Goal: Task Accomplishment & Management: Complete application form

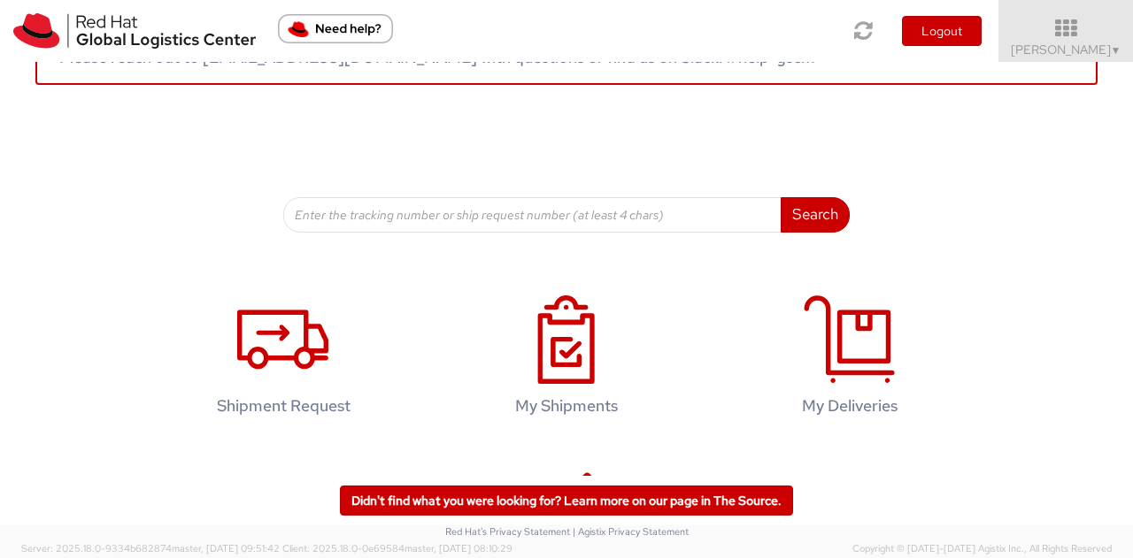
scroll to position [177, 0]
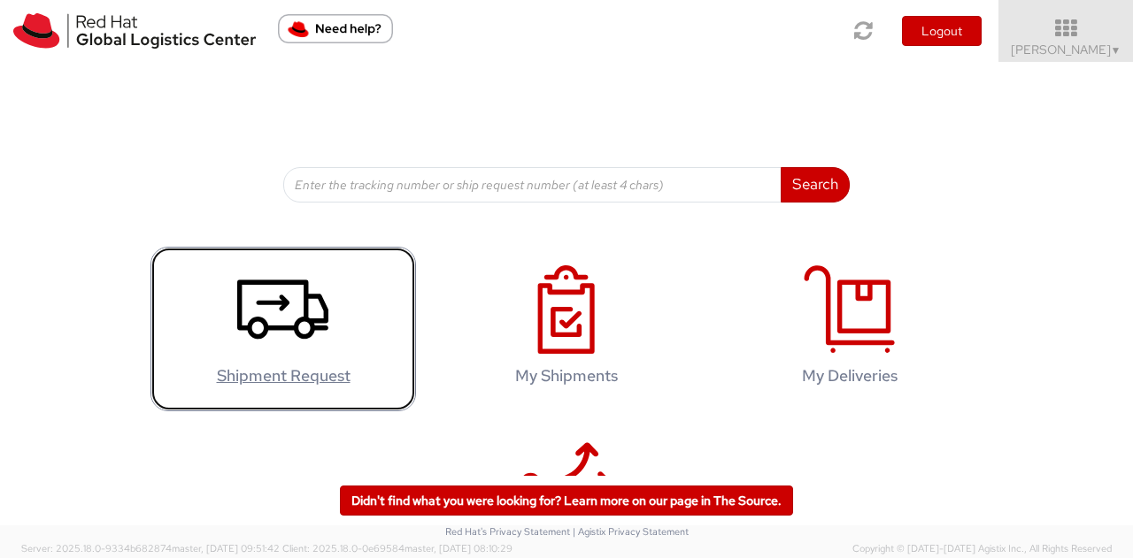
click at [256, 330] on icon at bounding box center [282, 309] width 91 height 88
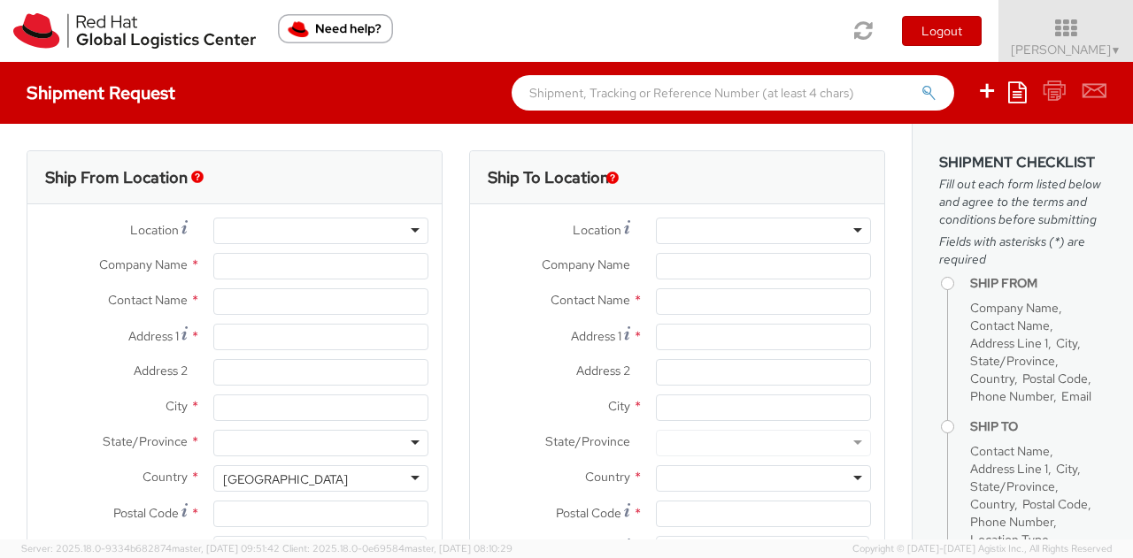
select select
select select "823"
click at [275, 304] on input "text" at bounding box center [320, 301] width 215 height 27
type input "Red Hat Asia Pacific Pte Ltd"
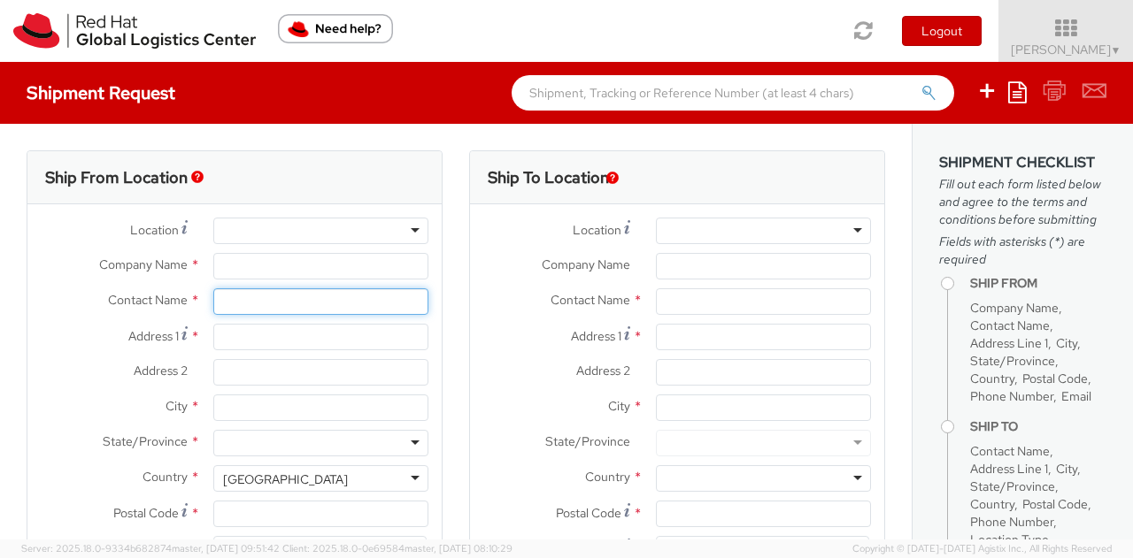
type input "[PERSON_NAME]"
type input "[STREET_ADDRESS]"
type input "CapitaSpring"
type input "[GEOGRAPHIC_DATA]"
type input "048948"
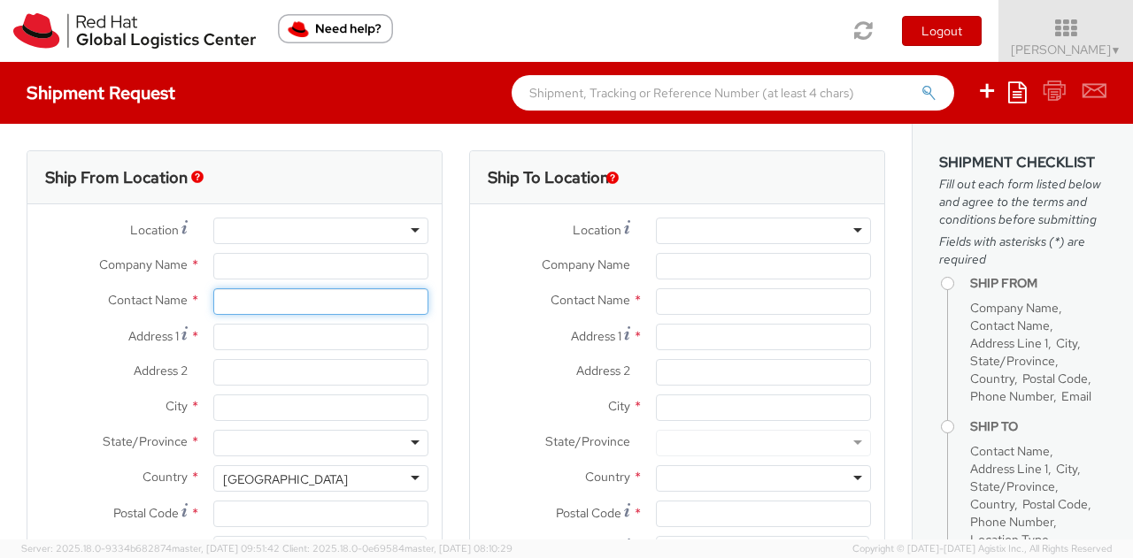
type input "6564904788"
type input "[EMAIL_ADDRESS][DOMAIN_NAME]"
select select "CM"
select select "KGS"
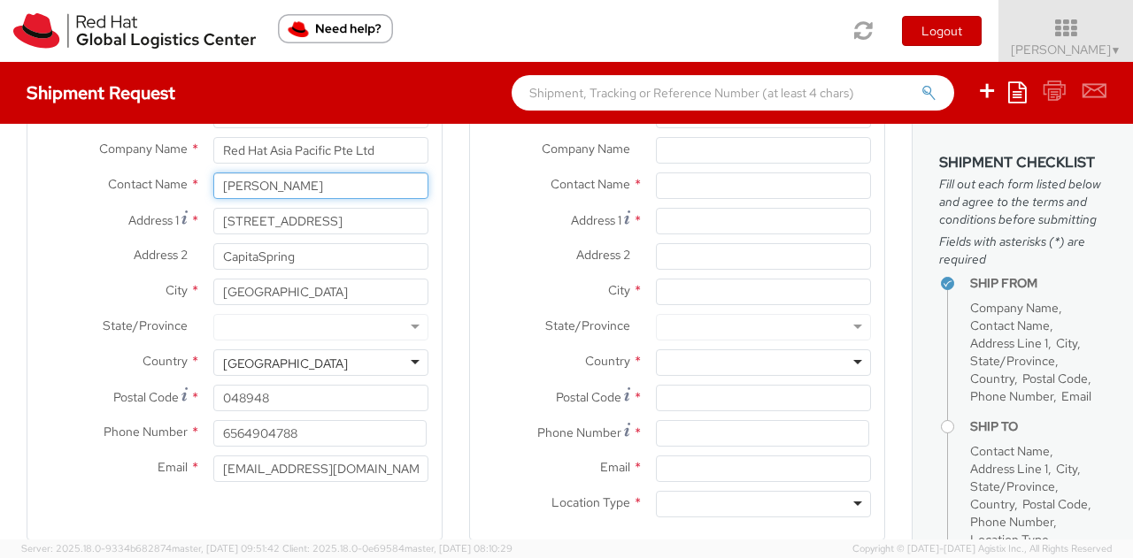
scroll to position [88, 0]
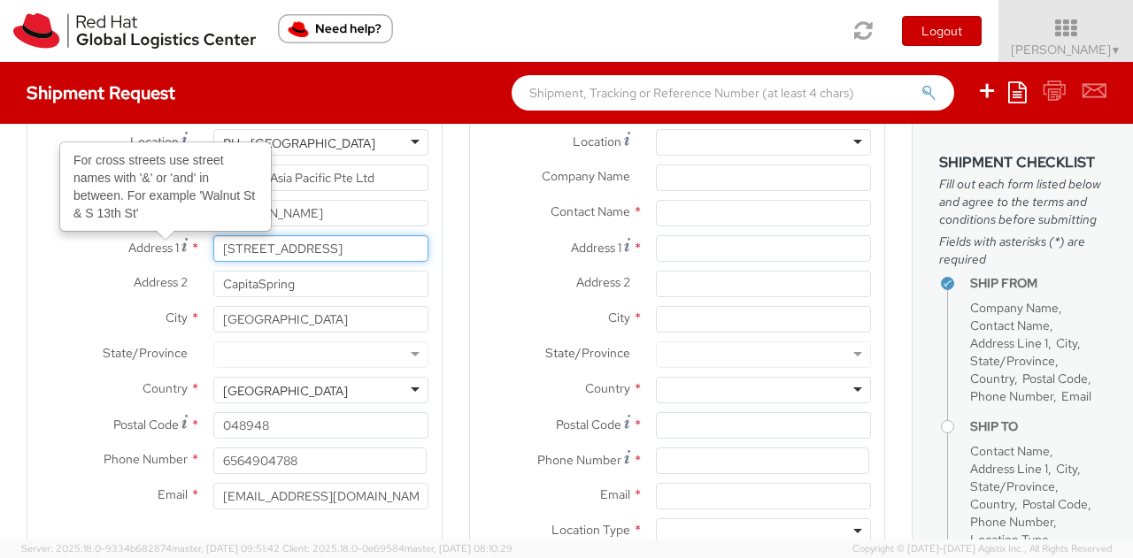
drag, startPoint x: 384, startPoint y: 249, endPoint x: 143, endPoint y: 247, distance: 240.7
click at [143, 247] on div "Address 1 For cross streets use street names with '&' or 'and' in between. For …" at bounding box center [234, 248] width 414 height 27
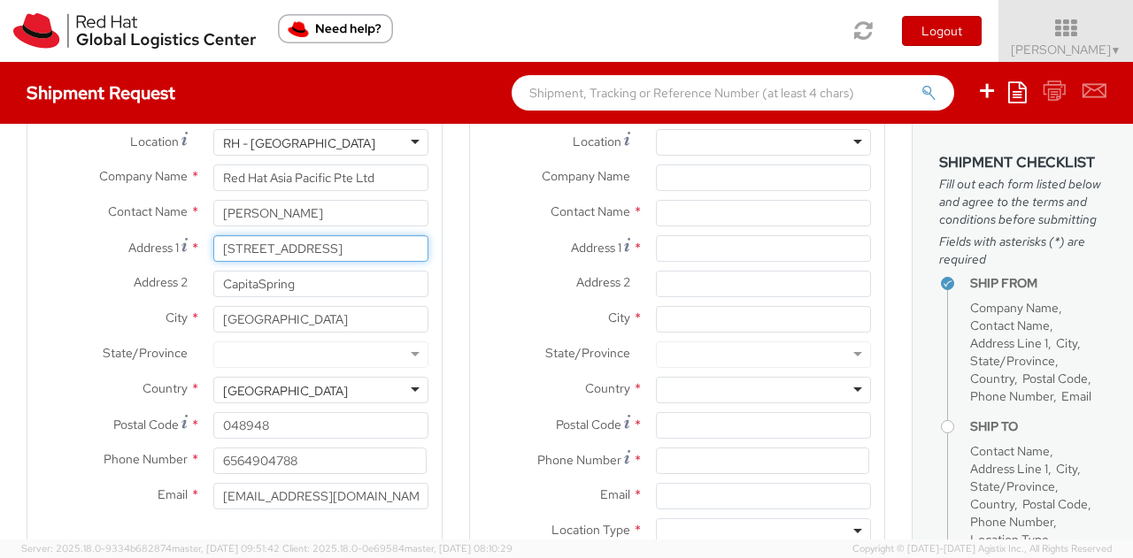
type input "1"
type input "15 [PERSON_NAME] #05-30"
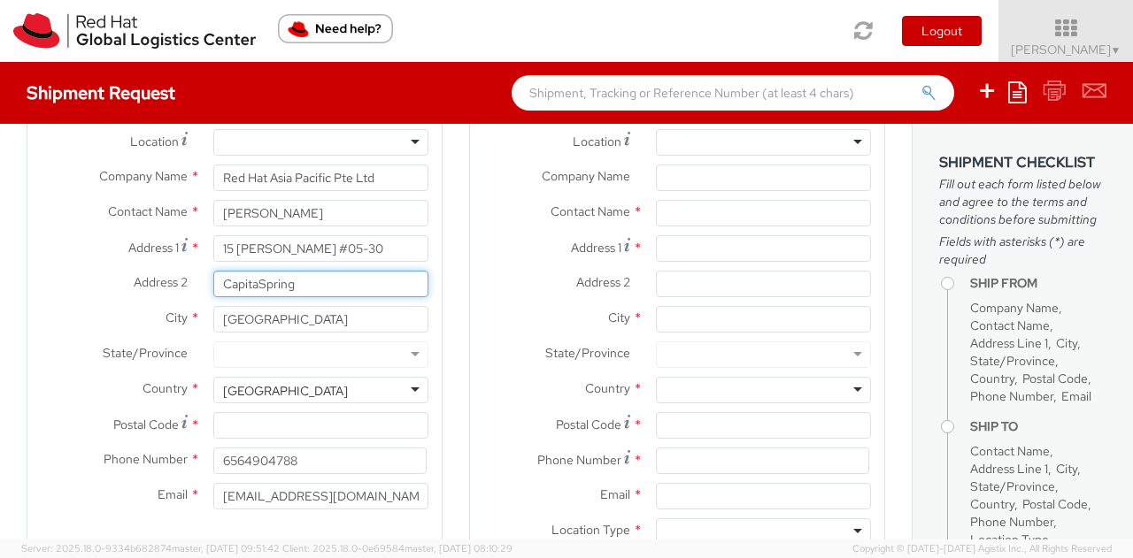
drag, startPoint x: 305, startPoint y: 281, endPoint x: 161, endPoint y: 275, distance: 144.3
click at [161, 275] on div "Address 2 * CapitaSpring" at bounding box center [234, 284] width 414 height 27
type input "Forest [PERSON_NAME]"
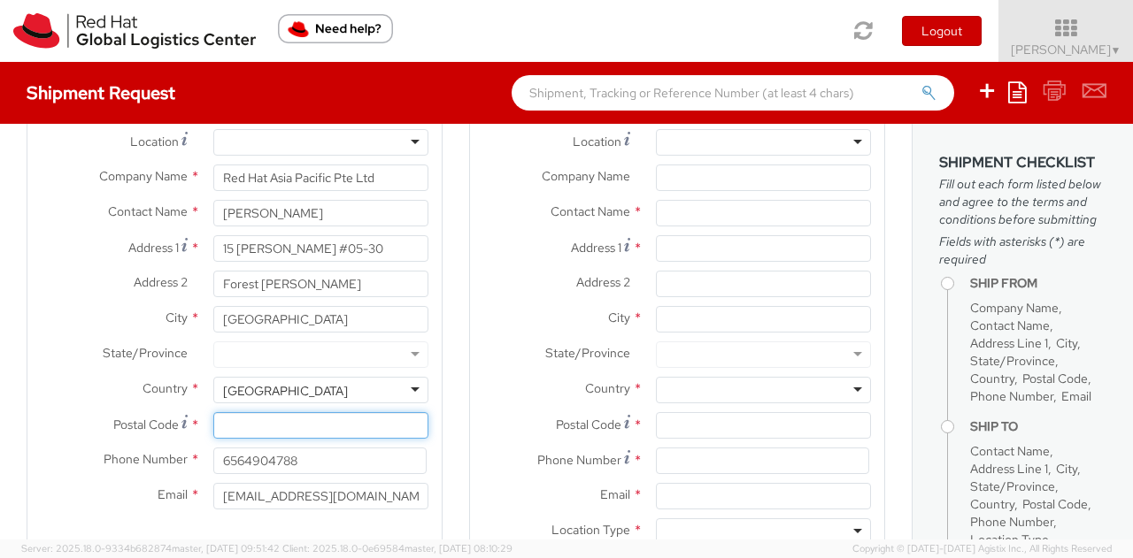
click at [316, 435] on input "Postal Code *" at bounding box center [320, 425] width 215 height 27
type input "533853"
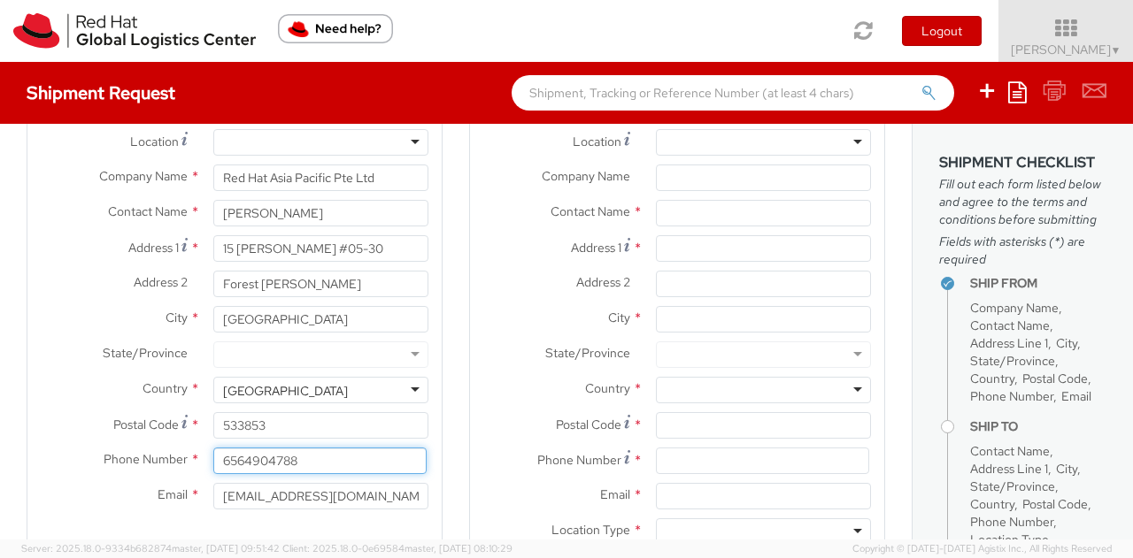
drag, startPoint x: 316, startPoint y: 460, endPoint x: 234, endPoint y: 463, distance: 82.3
click at [234, 463] on input "6564904788" at bounding box center [319, 461] width 213 height 27
type input "6592745516"
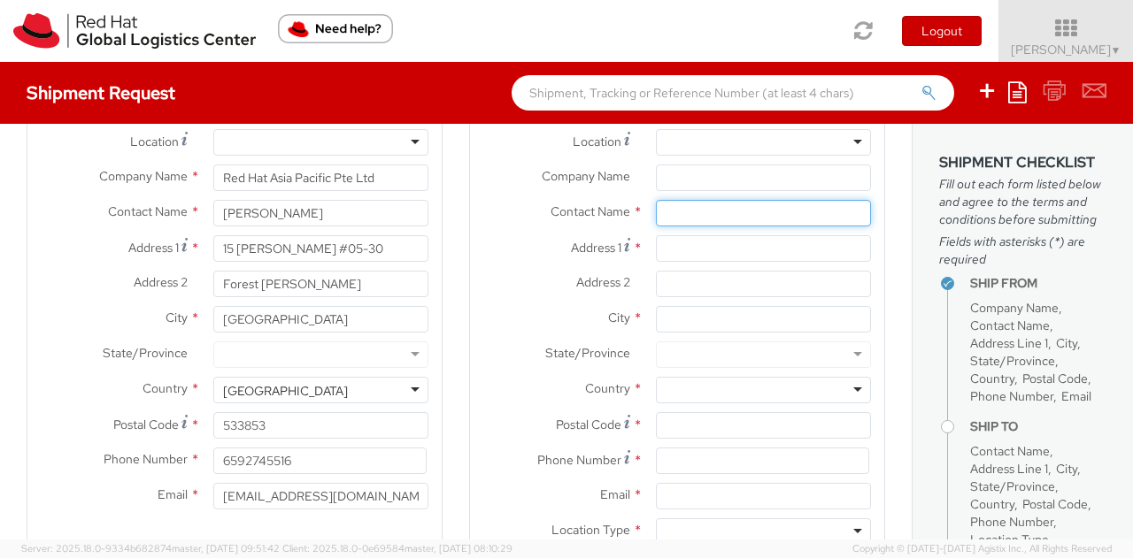
click at [748, 219] on input "text" at bounding box center [763, 213] width 215 height 27
type input "[PERSON_NAME]"
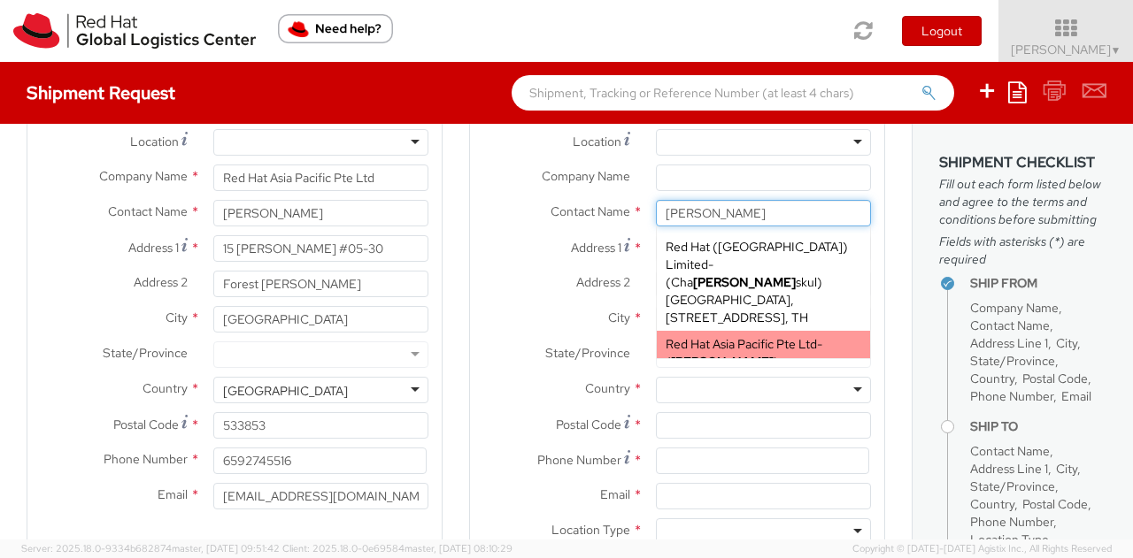
scroll to position [69, 0]
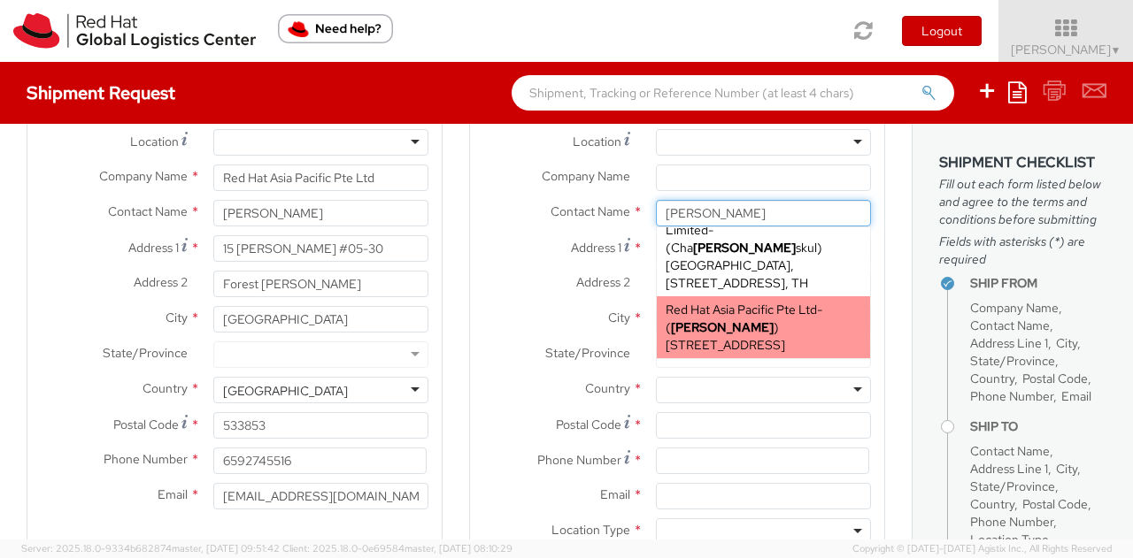
click at [734, 337] on span "[STREET_ADDRESS]" at bounding box center [724, 345] width 119 height 16
type input "Red Hat Asia Pacific Pte Ltd"
type input "[PERSON_NAME]"
type input "[STREET_ADDRESS]"
type input "CapitaSpring"
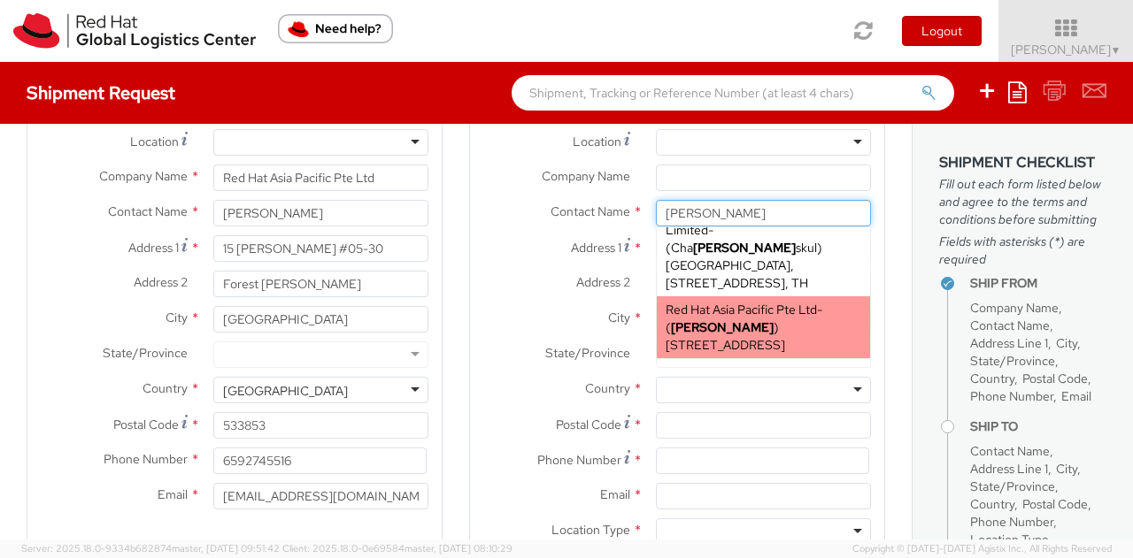
type input "[GEOGRAPHIC_DATA]"
type input "048948"
type input "[EMAIL_ADDRESS][DOMAIN_NAME]"
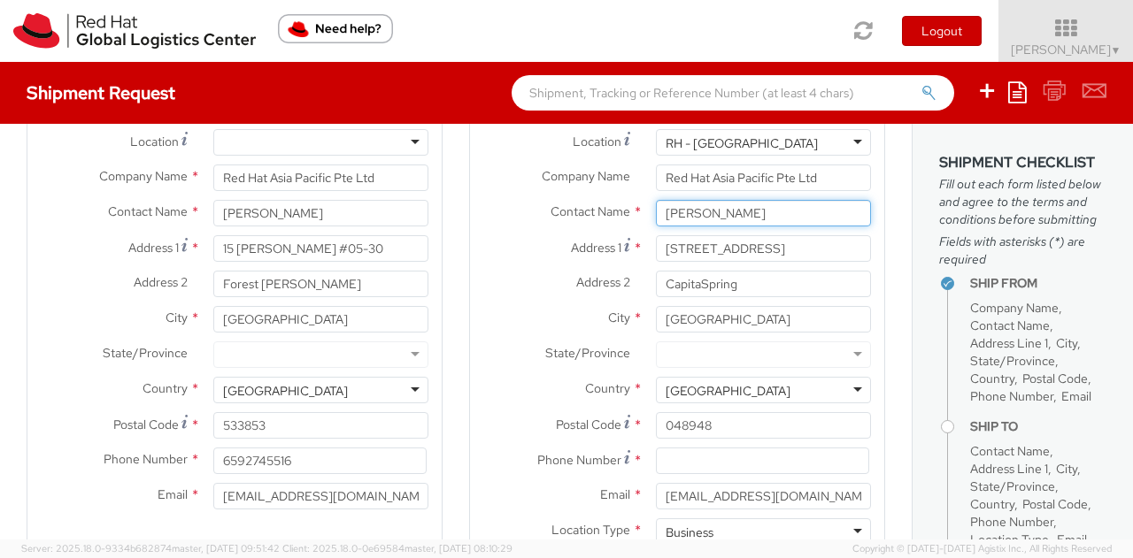
type input "[PERSON_NAME]"
drag, startPoint x: 813, startPoint y: 246, endPoint x: 579, endPoint y: 241, distance: 234.6
click at [579, 241] on div "Address [STREET_ADDRESS]" at bounding box center [677, 248] width 414 height 27
paste input "Block [STREET_ADDRESS][PERSON_NAME]"
type input "Block [STREET_ADDRESS][PERSON_NAME]"
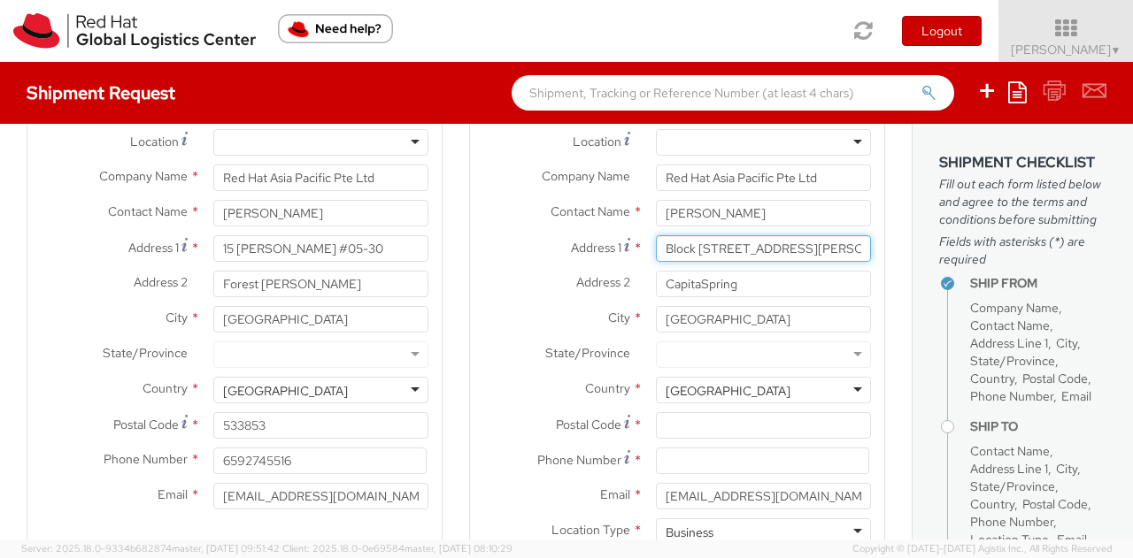
scroll to position [0, 36]
type input "Block [STREET_ADDRESS][PERSON_NAME]"
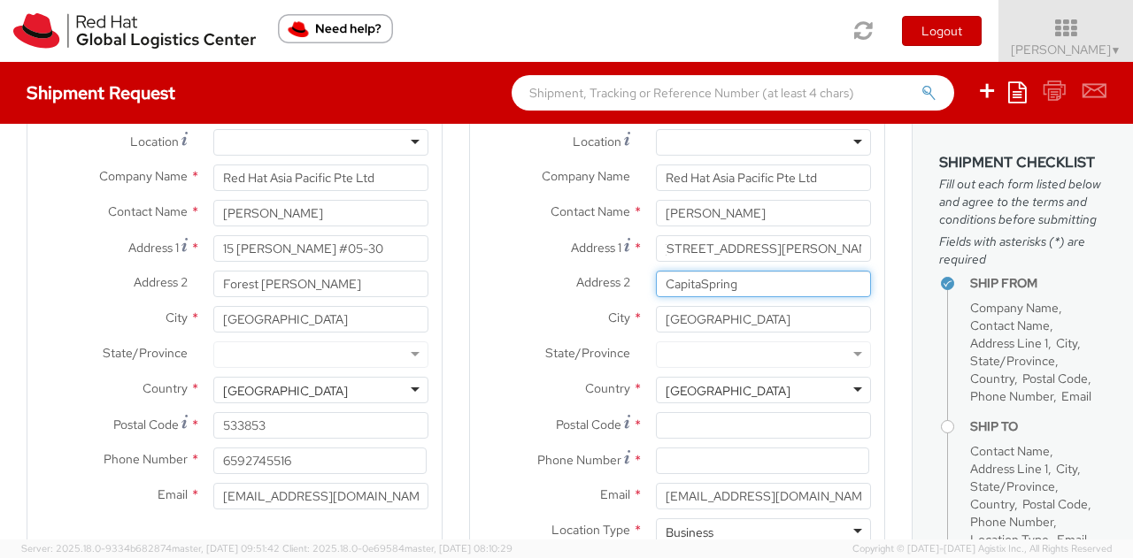
scroll to position [0, 0]
drag, startPoint x: 726, startPoint y: 284, endPoint x: 609, endPoint y: 281, distance: 116.8
click at [609, 281] on div "Address 2 * CapitaSpring" at bounding box center [677, 284] width 414 height 27
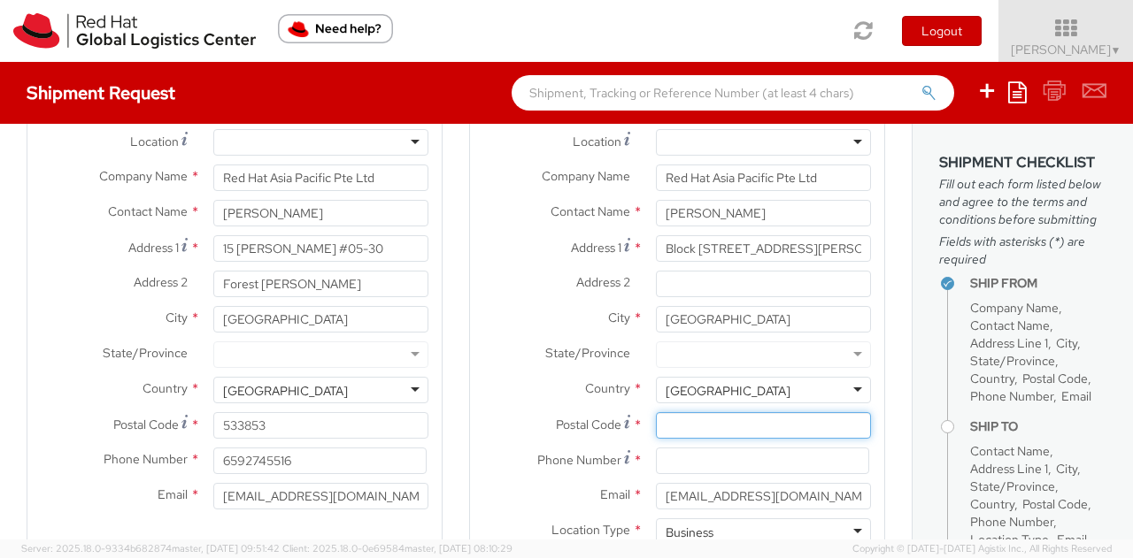
click at [678, 428] on input "Postal Code *" at bounding box center [763, 425] width 215 height 27
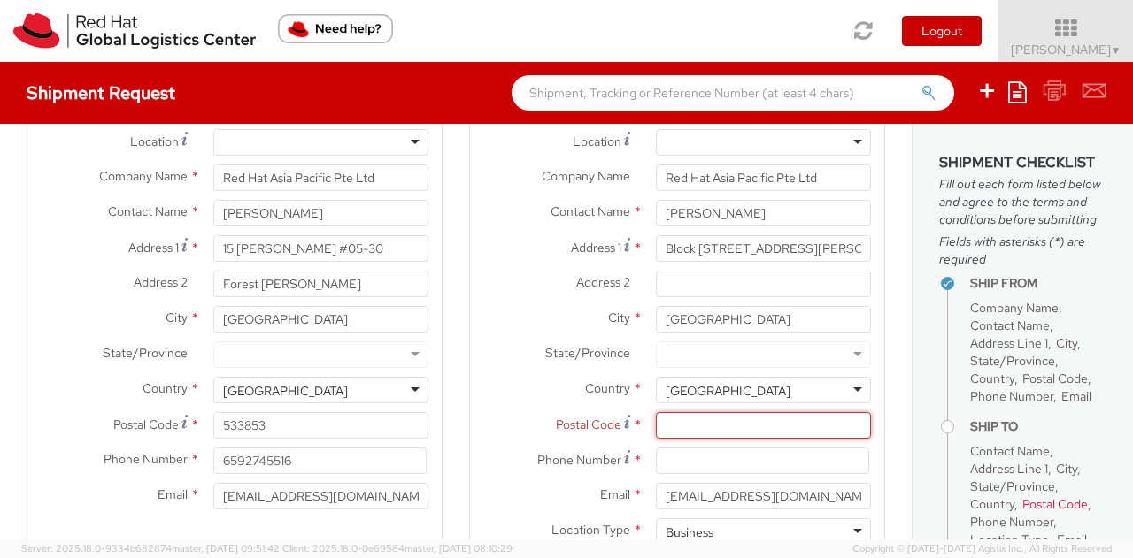
paste input "680606"
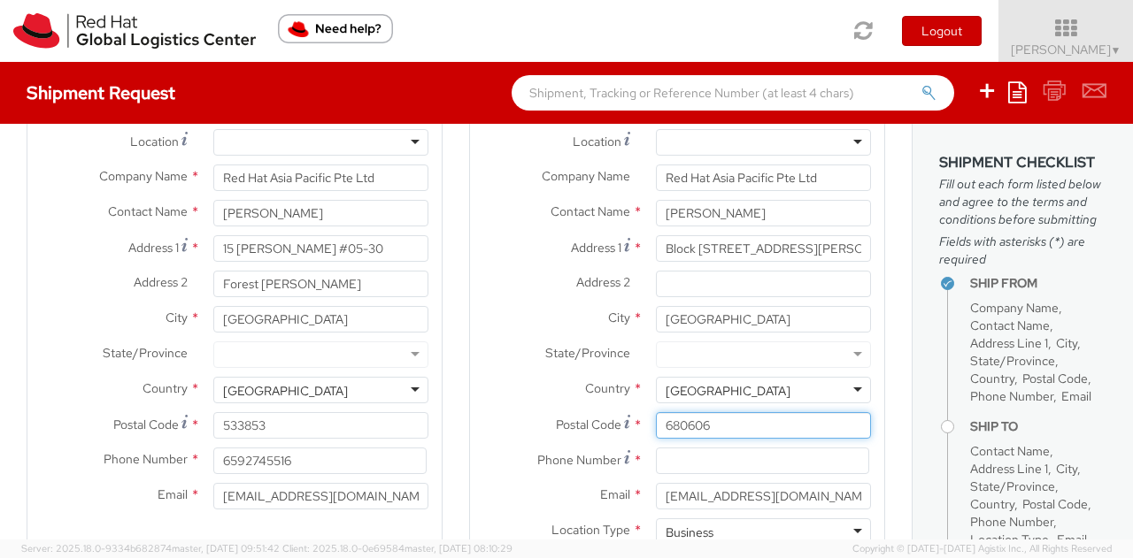
type input "680606"
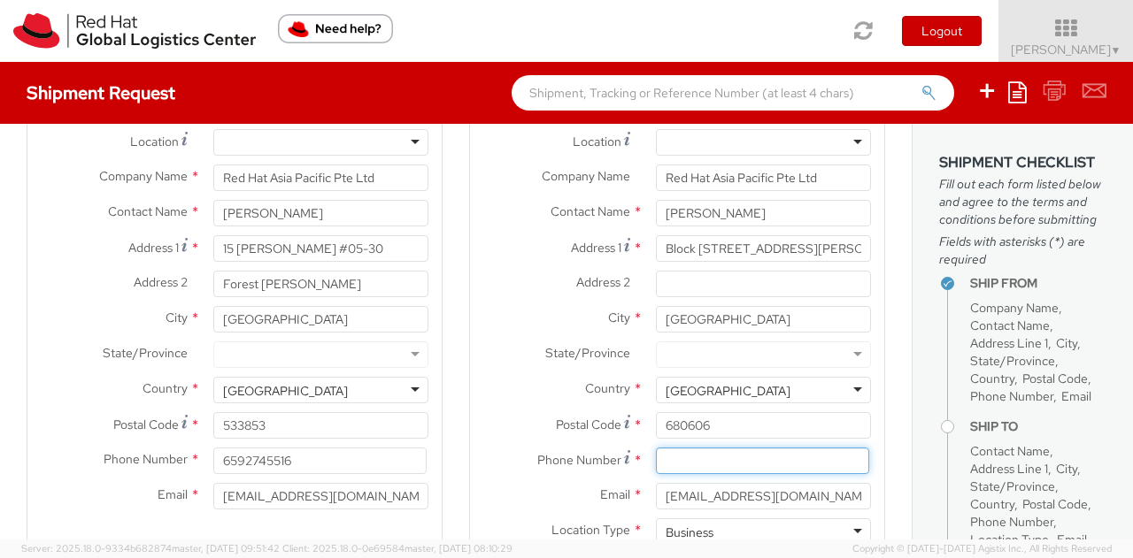
click at [687, 454] on input at bounding box center [762, 461] width 213 height 27
paste input "6590226906"
type input "6590226906"
click at [704, 535] on div "Business" at bounding box center [763, 532] width 215 height 27
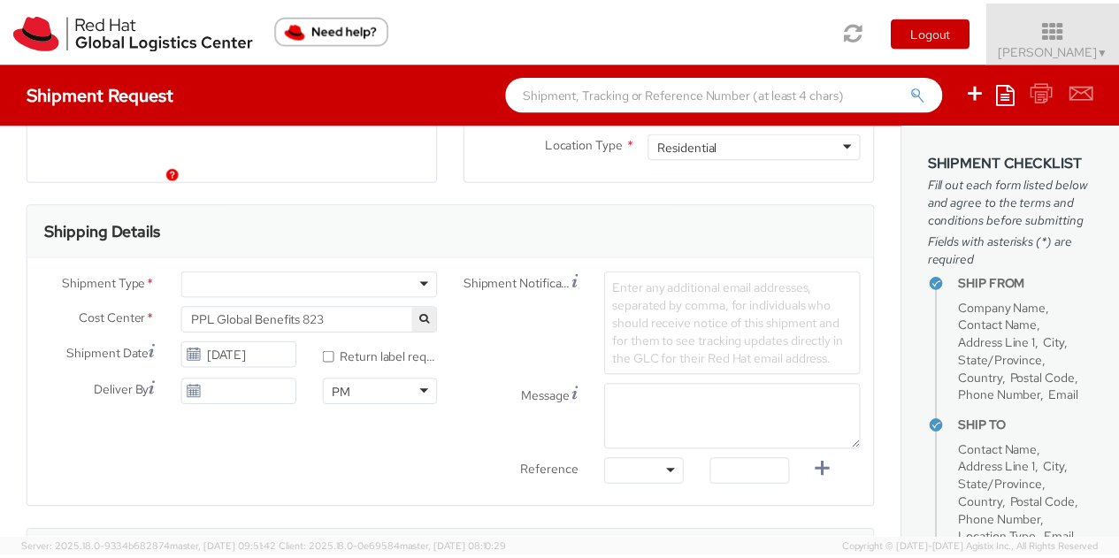
scroll to position [531, 0]
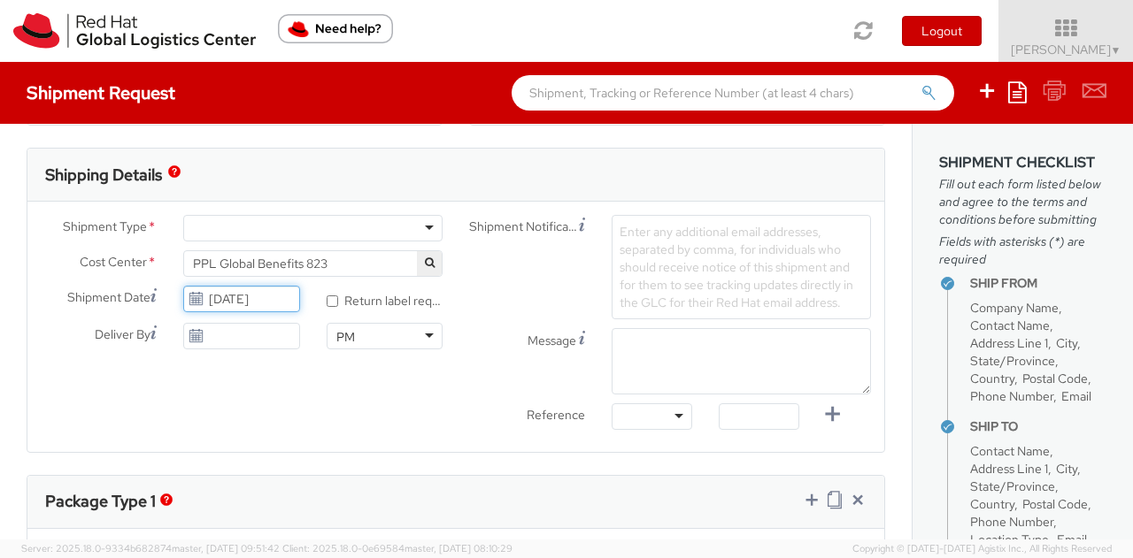
click at [256, 304] on input "[DATE]" at bounding box center [241, 299] width 116 height 27
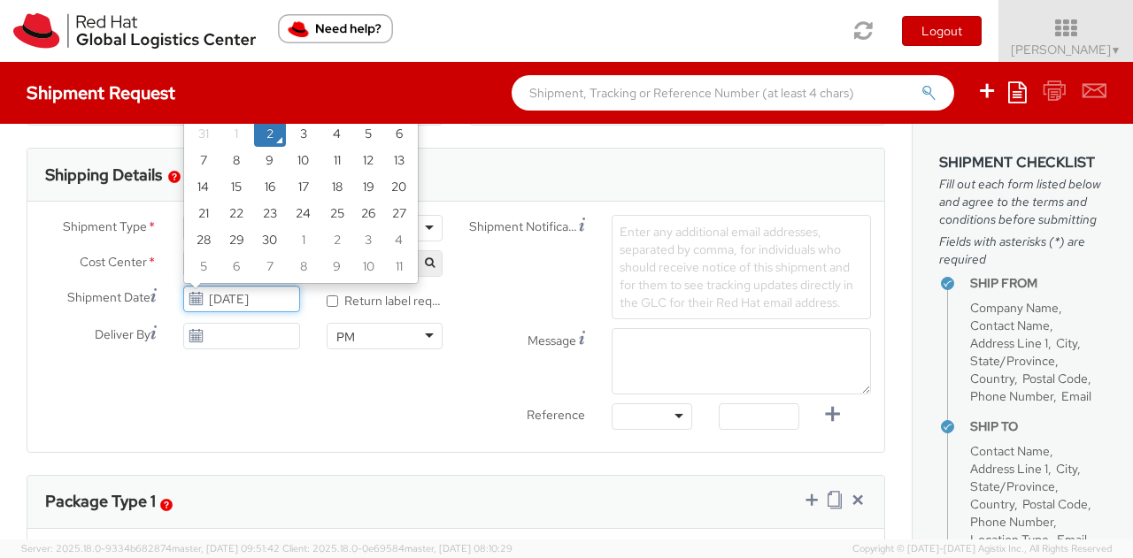
scroll to position [354, 0]
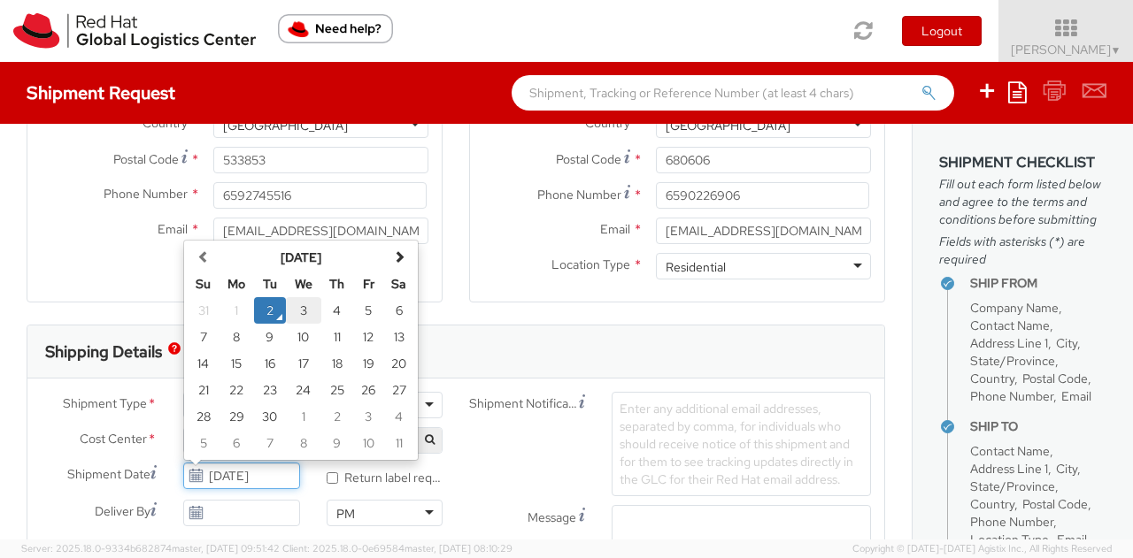
click at [292, 311] on td "3" at bounding box center [303, 310] width 35 height 27
click at [250, 473] on input "[DATE]" at bounding box center [241, 476] width 116 height 27
click at [329, 314] on td "4" at bounding box center [337, 310] width 32 height 27
type input "[DATE]"
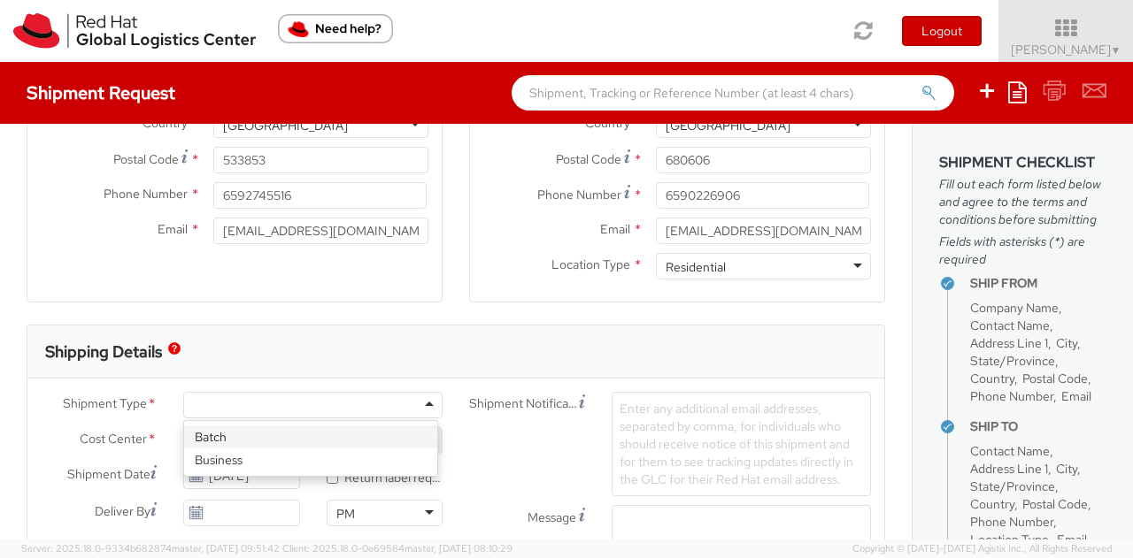
click at [282, 406] on div at bounding box center [312, 405] width 259 height 27
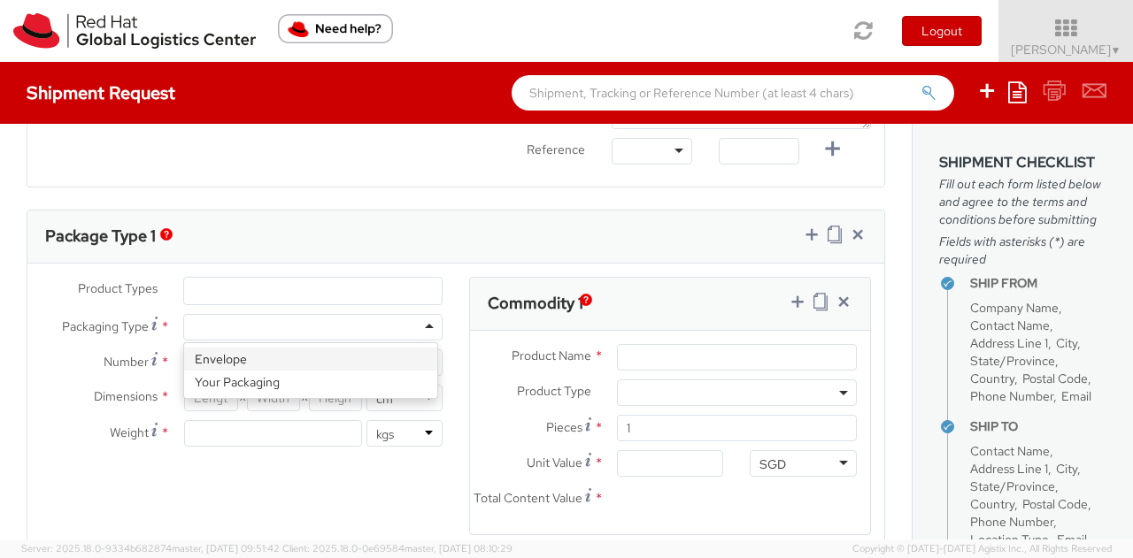
click at [281, 331] on div at bounding box center [312, 327] width 259 height 27
type input "1"
type input "24.13"
type input "31.75"
type input "0.64"
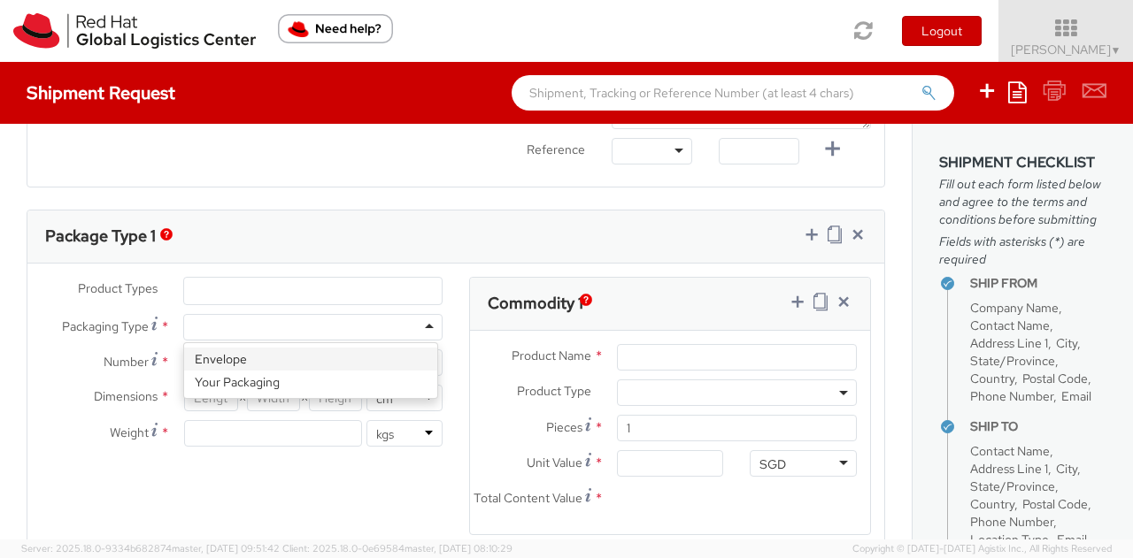
type input "0.5"
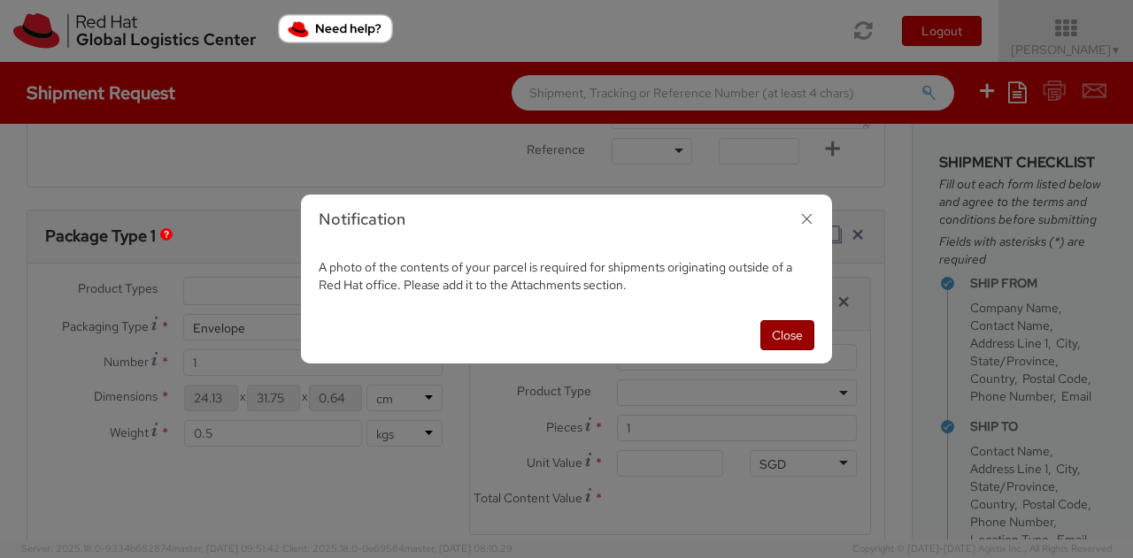
click at [794, 341] on button "Close" at bounding box center [787, 335] width 54 height 30
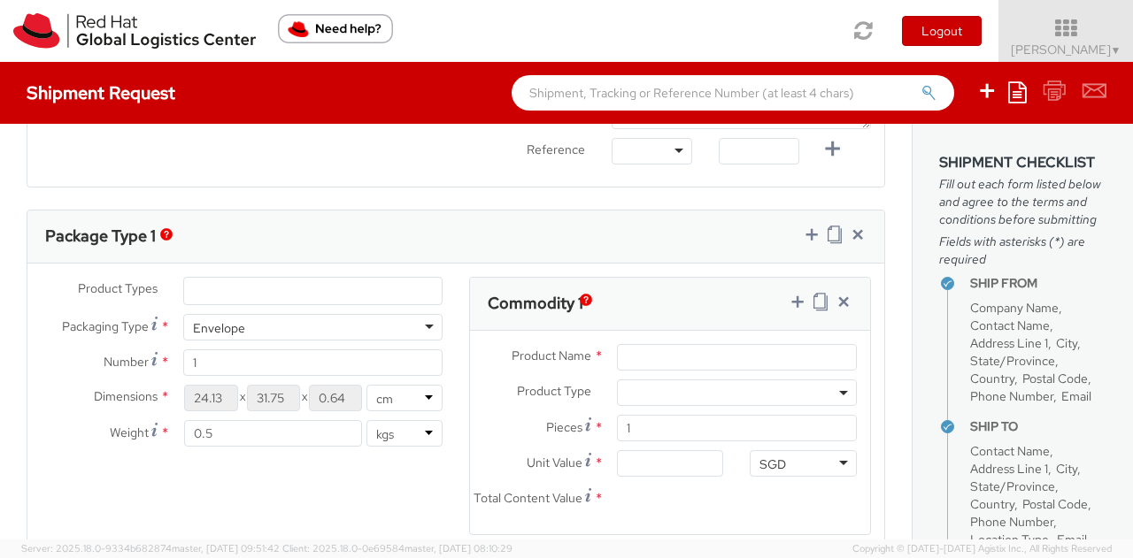
click at [740, 394] on span at bounding box center [737, 393] width 240 height 27
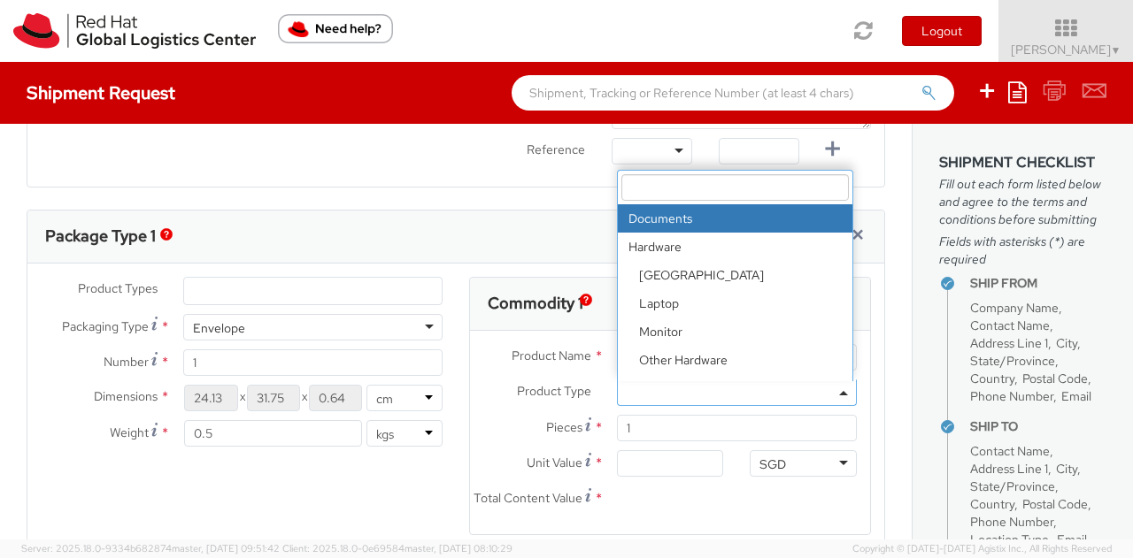
select select "DOCUMENT"
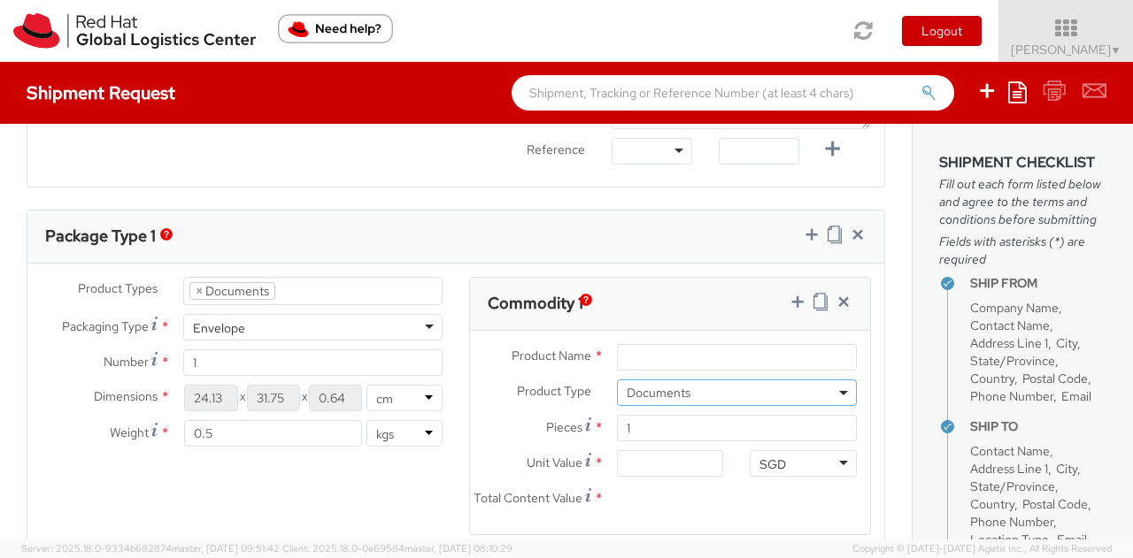
select select "DOCUMENT"
type input "Documents"
type input "1.00"
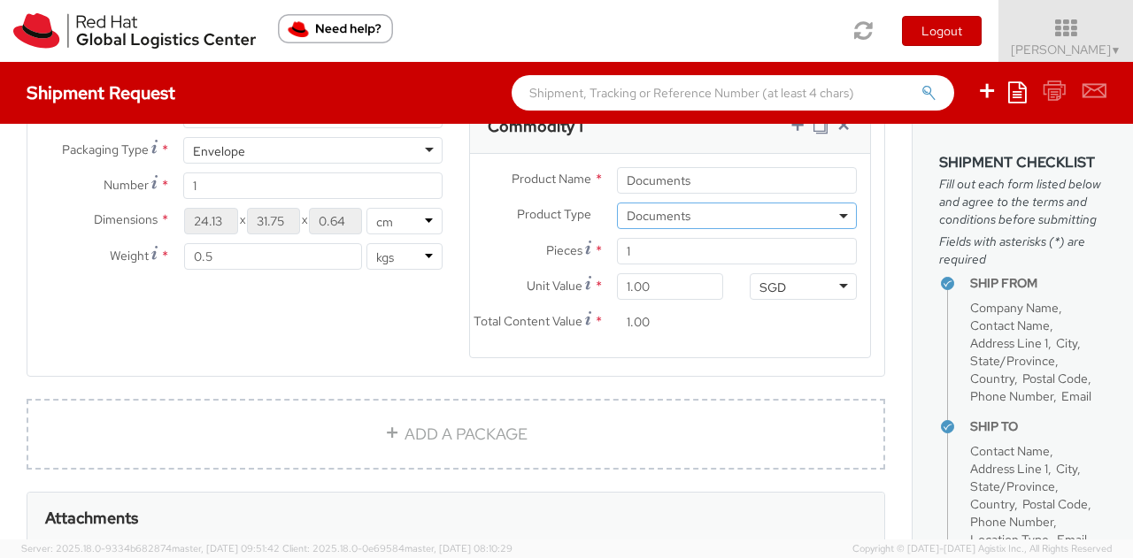
scroll to position [1254, 0]
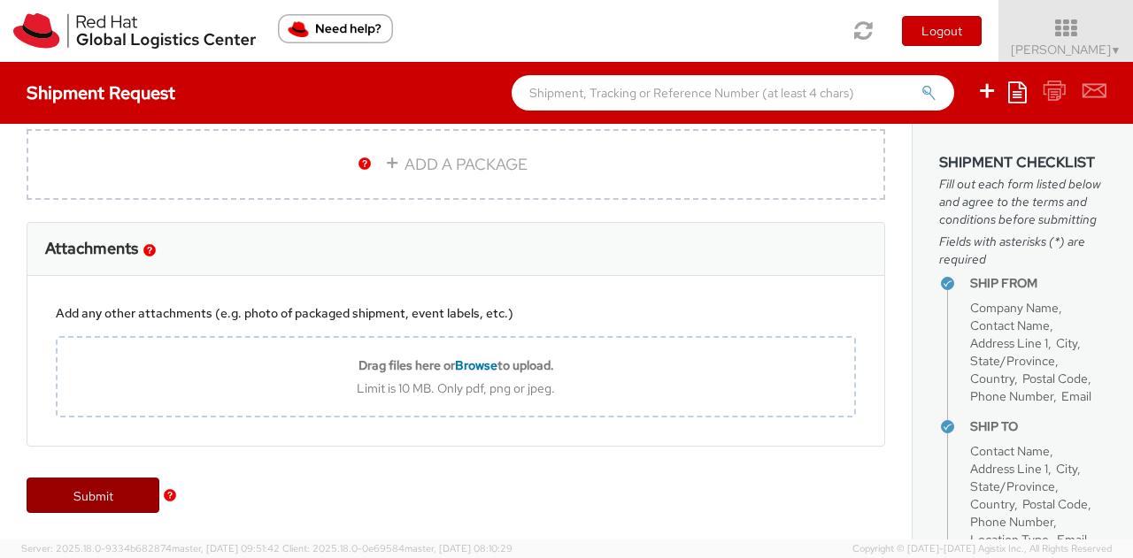
click at [120, 499] on link "Submit" at bounding box center [93, 495] width 133 height 35
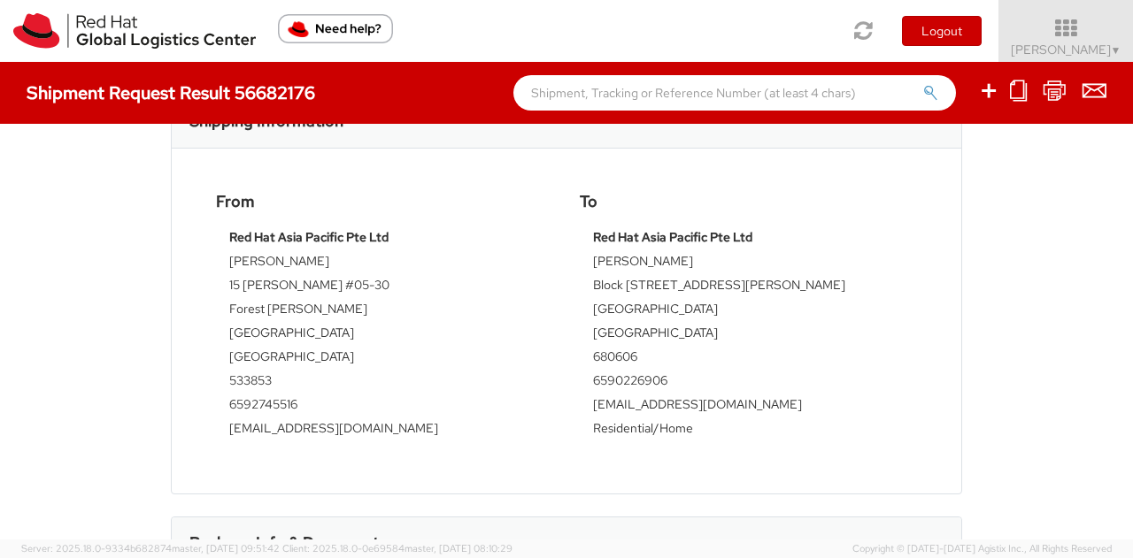
scroll to position [354, 0]
